Goal: Transaction & Acquisition: Book appointment/travel/reservation

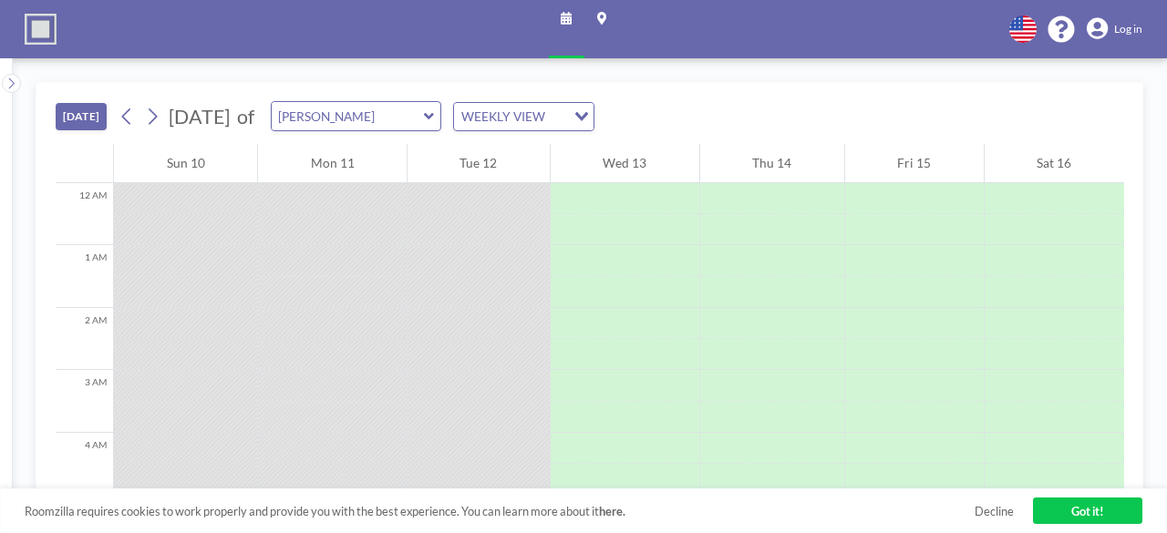
scroll to position [415, 0]
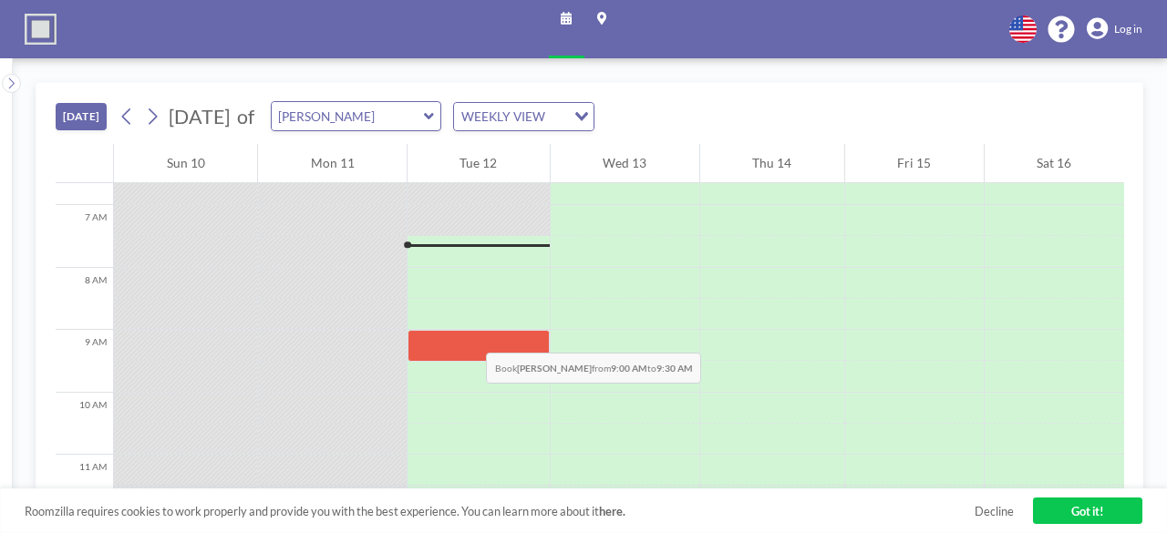
click at [443, 316] on div at bounding box center [478, 314] width 142 height 31
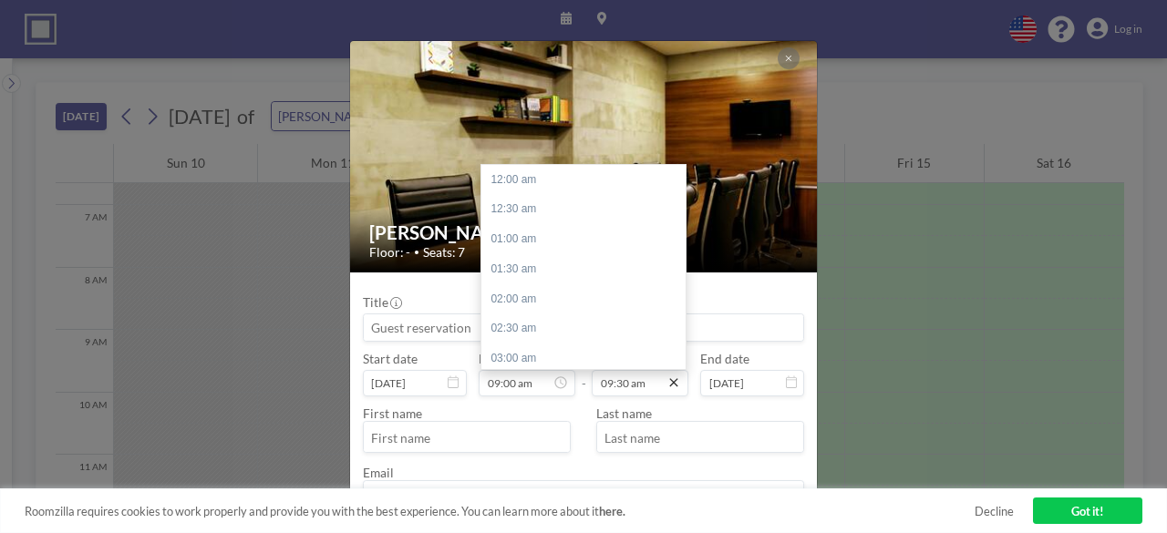
scroll to position [568, 0]
click at [556, 211] on div "10:00 am" at bounding box center [587, 209] width 213 height 30
type input "10:00 am"
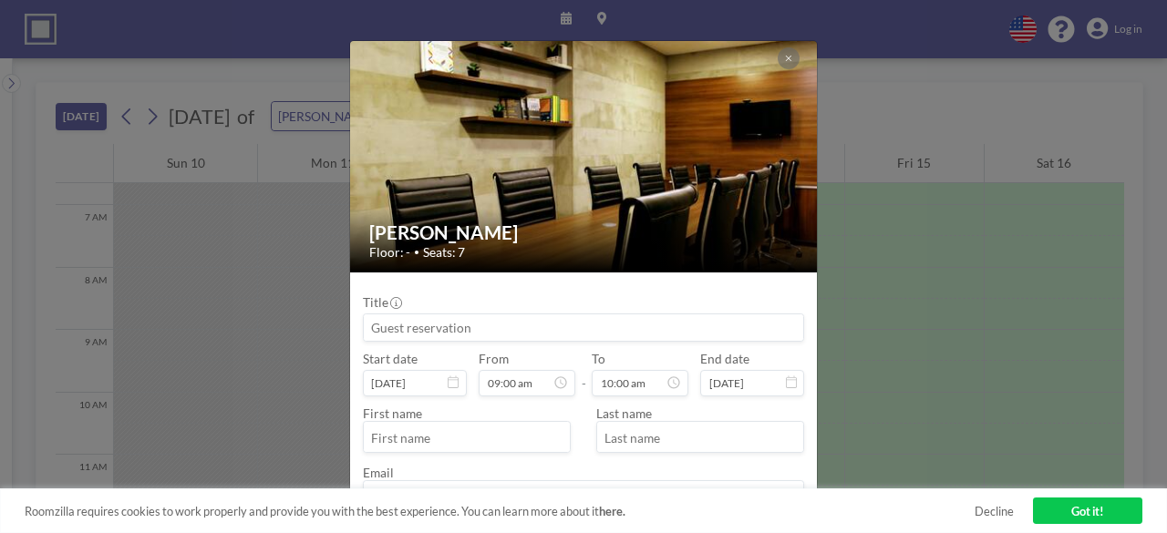
click at [504, 438] on input "text" at bounding box center [467, 438] width 206 height 26
type input "Lateef"
click at [709, 441] on input "text" at bounding box center [700, 438] width 206 height 26
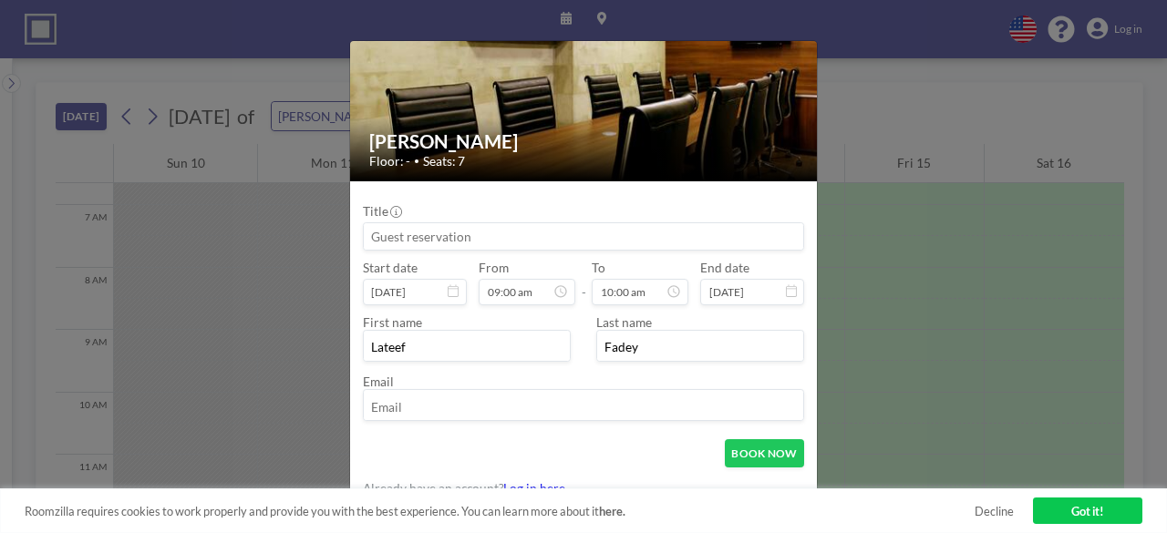
scroll to position [104, 0]
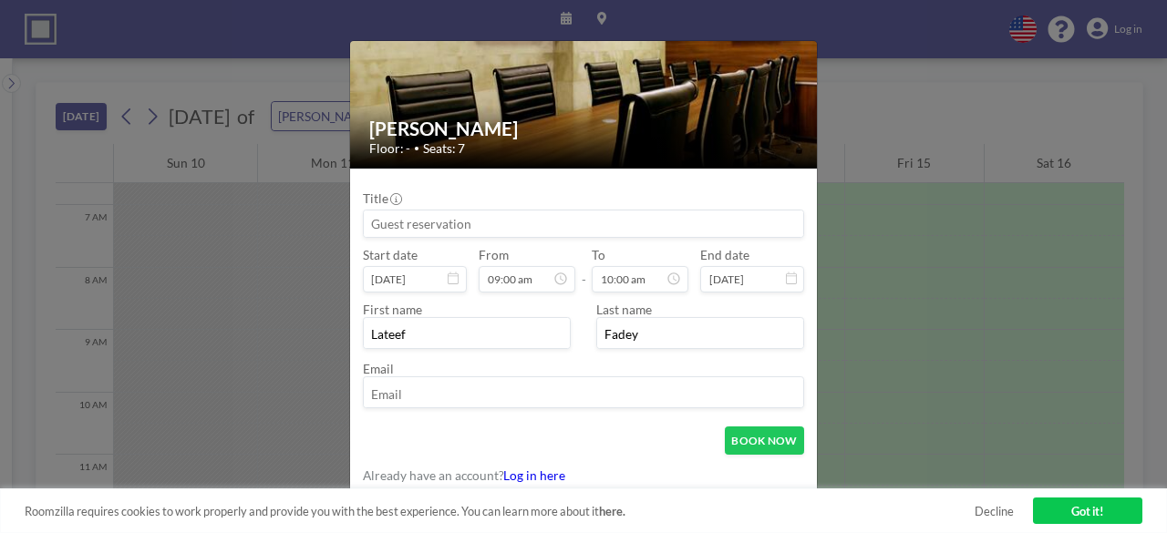
type input "Fadey"
click at [594, 399] on input "email" at bounding box center [583, 394] width 439 height 26
type input "[EMAIL_ADDRESS][DOMAIN_NAME]"
click at [757, 437] on button "BOOK NOW" at bounding box center [765, 441] width 80 height 28
